Goal: Task Accomplishment & Management: Use online tool/utility

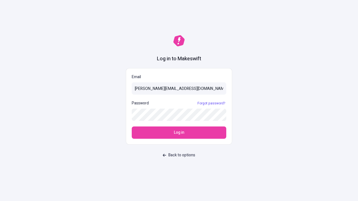
type input "[PERSON_NAME][EMAIL_ADDRESS][DOMAIN_NAME]"
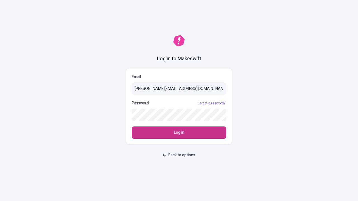
click at [179, 133] on span "Log in" at bounding box center [179, 133] width 10 height 6
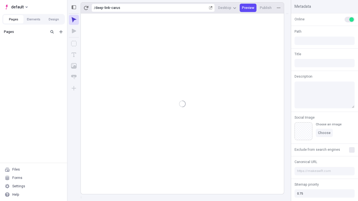
type input "/deep-link-carus"
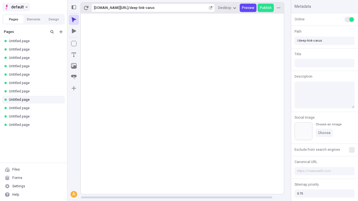
click at [16, 7] on span "default" at bounding box center [17, 7] width 13 height 7
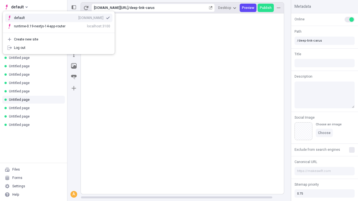
click at [78, 17] on div "qee9k4dy7d.staging.makeswift.site" at bounding box center [90, 18] width 25 height 4
click at [61, 32] on icon "Add new" at bounding box center [60, 31] width 3 height 3
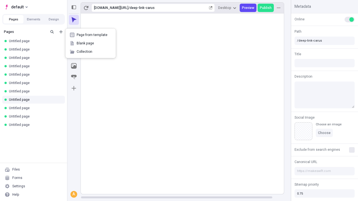
click at [91, 43] on span "Blank page" at bounding box center [94, 43] width 35 height 4
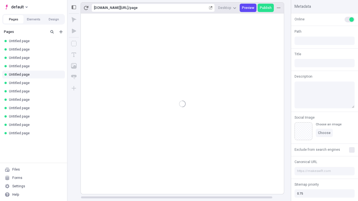
type input "/page"
